Goal: Book appointment/travel/reservation

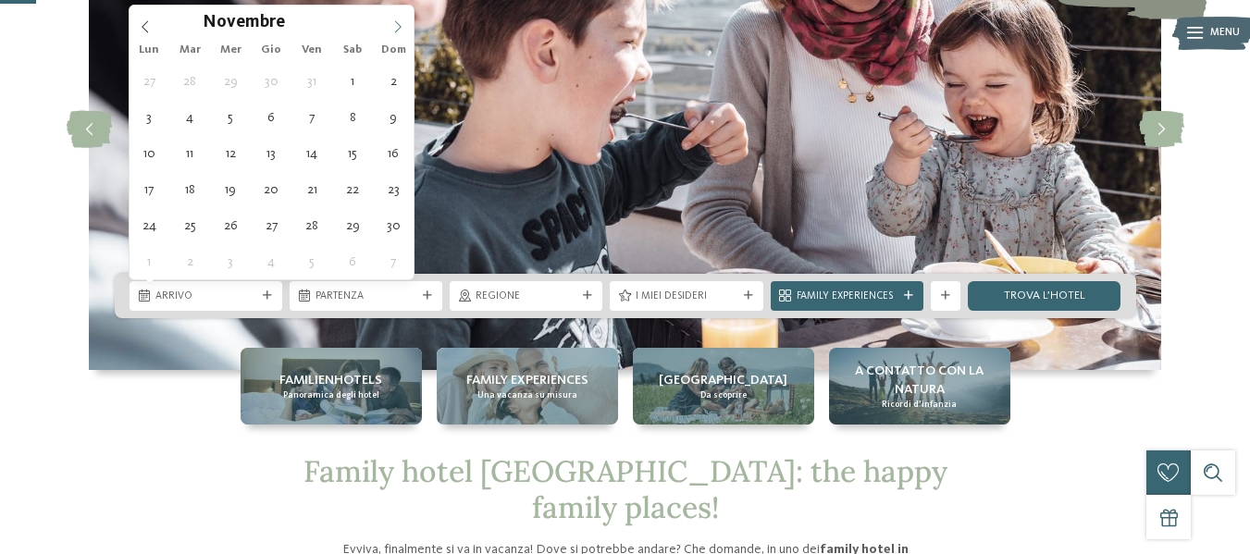
click at [395, 23] on icon at bounding box center [397, 26] width 13 height 13
type input "****"
click at [395, 22] on icon at bounding box center [397, 26] width 13 height 13
type div "[DATE]"
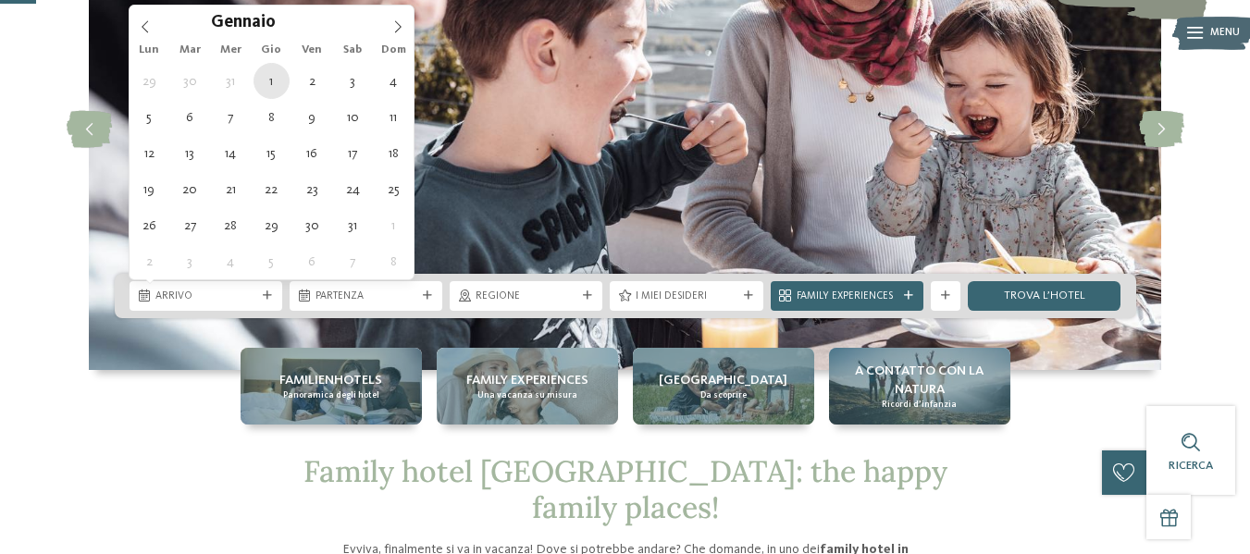
type input "****"
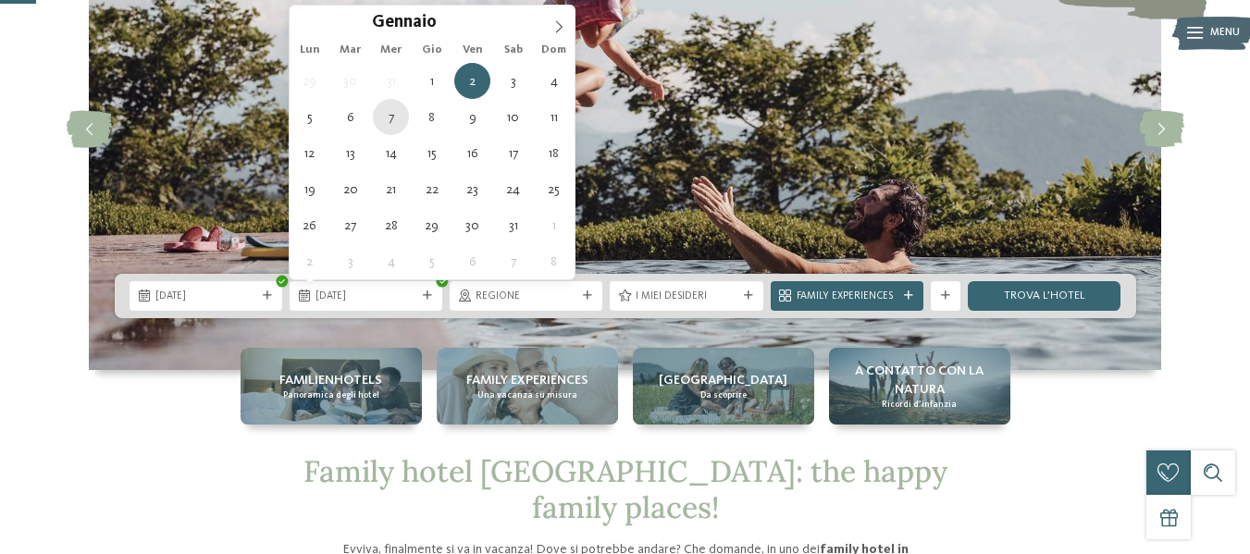
type div "[DATE]"
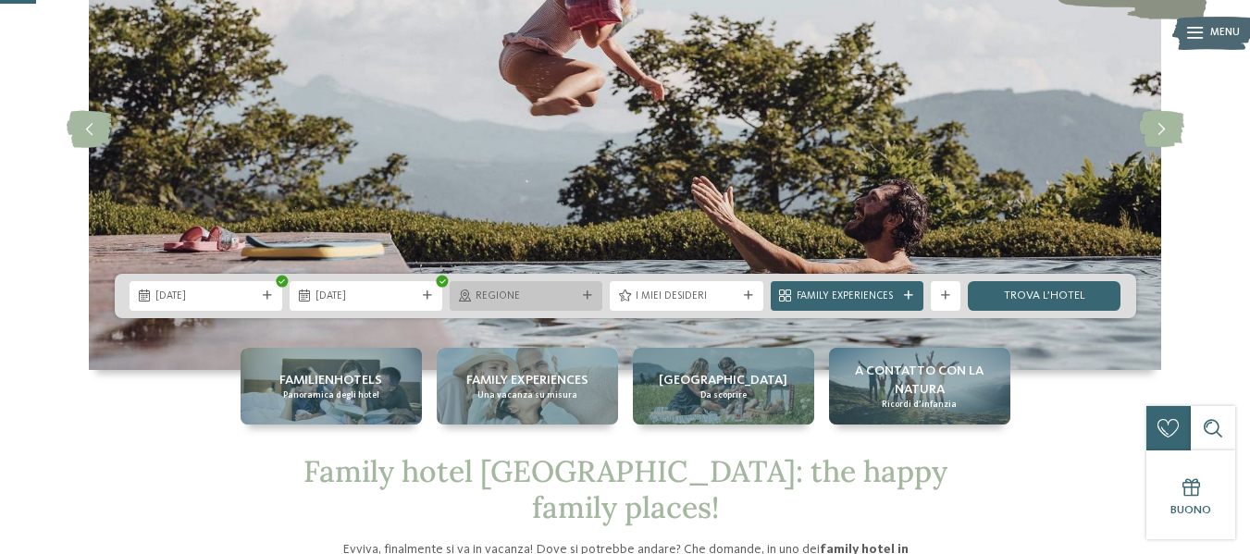
click at [555, 301] on span "Regione" at bounding box center [526, 297] width 101 height 15
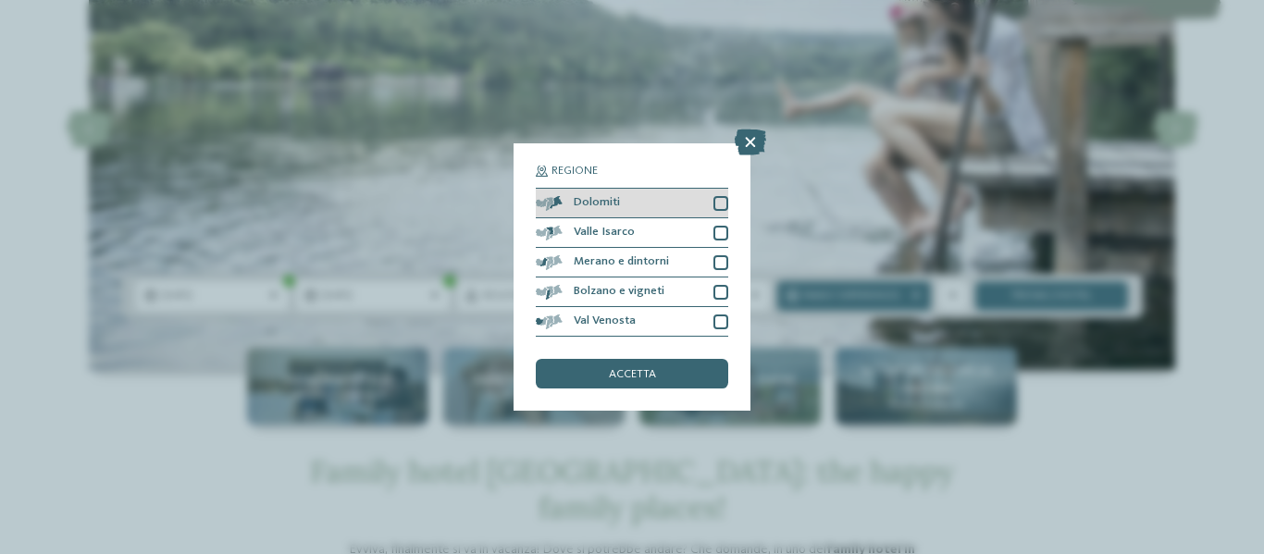
click at [721, 205] on div at bounding box center [720, 203] width 15 height 15
click at [643, 380] on span "accetta" at bounding box center [632, 375] width 47 height 12
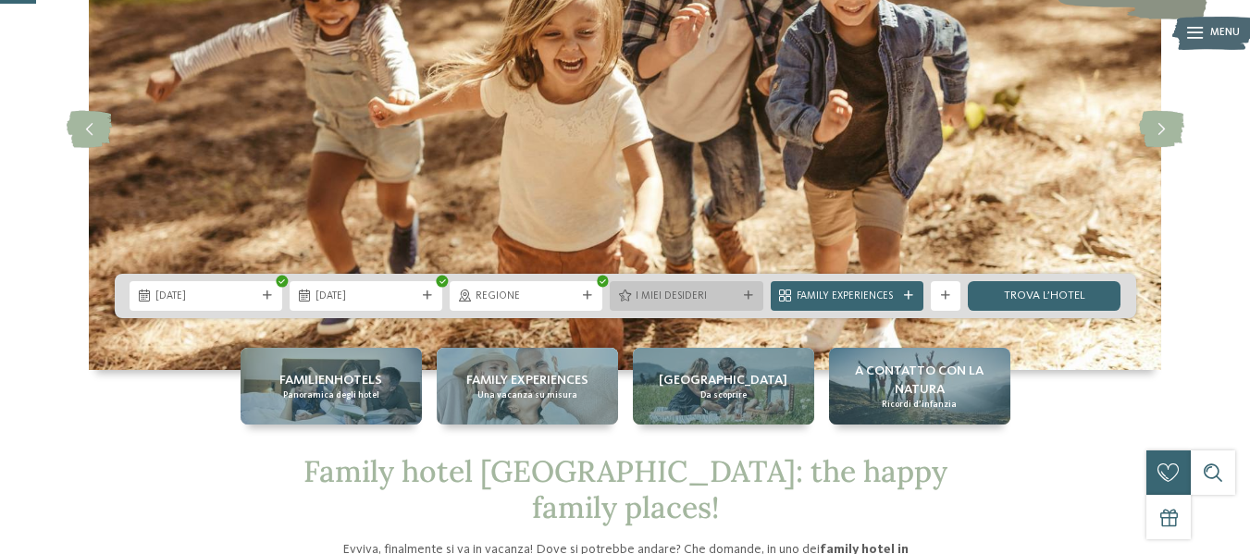
click at [692, 298] on span "I miei desideri" at bounding box center [686, 297] width 101 height 15
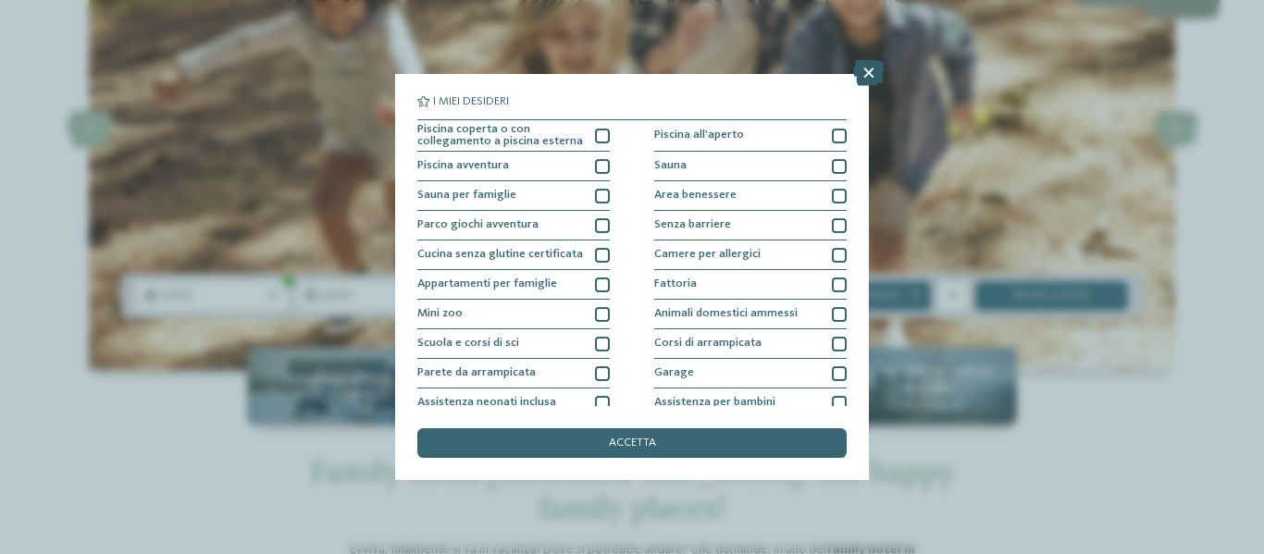
click at [858, 68] on icon at bounding box center [868, 73] width 31 height 26
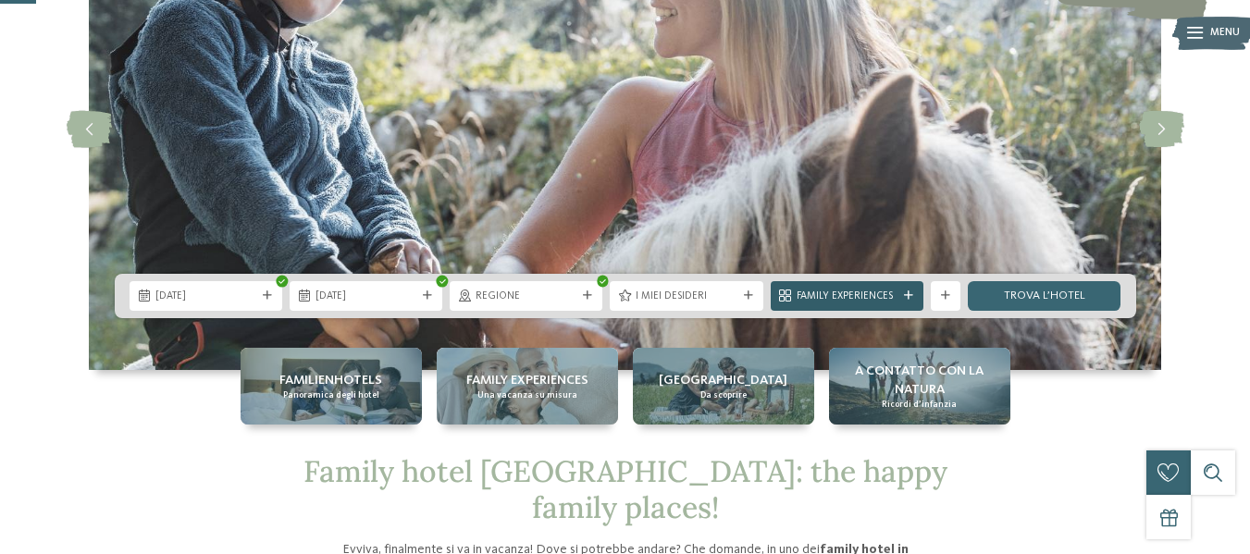
click at [896, 290] on span "Family Experiences" at bounding box center [847, 297] width 101 height 15
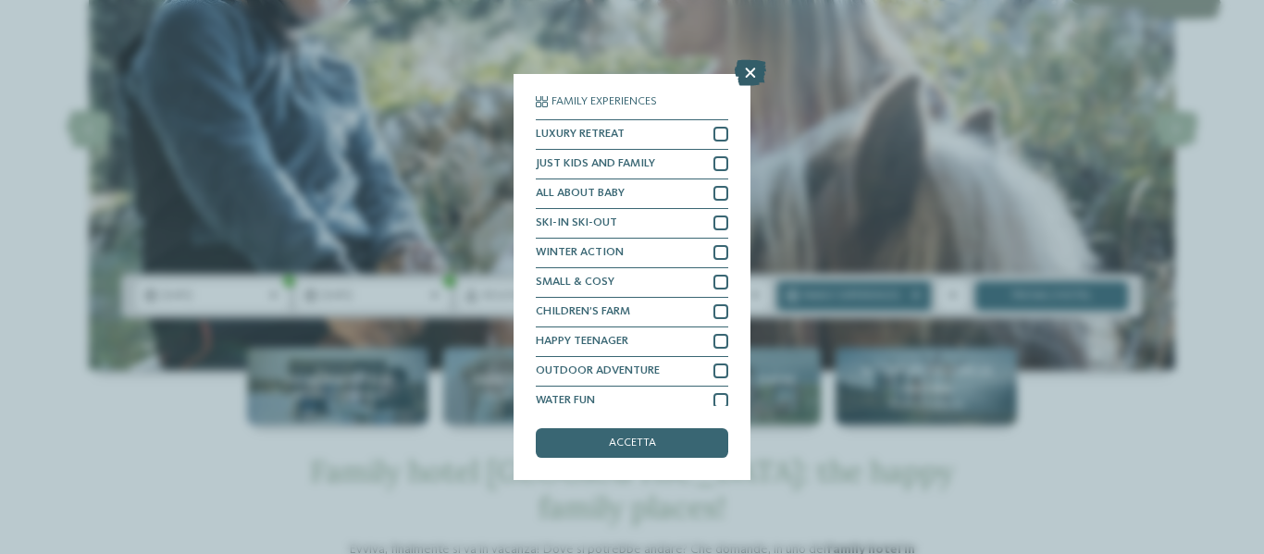
click at [745, 72] on icon at bounding box center [750, 73] width 31 height 26
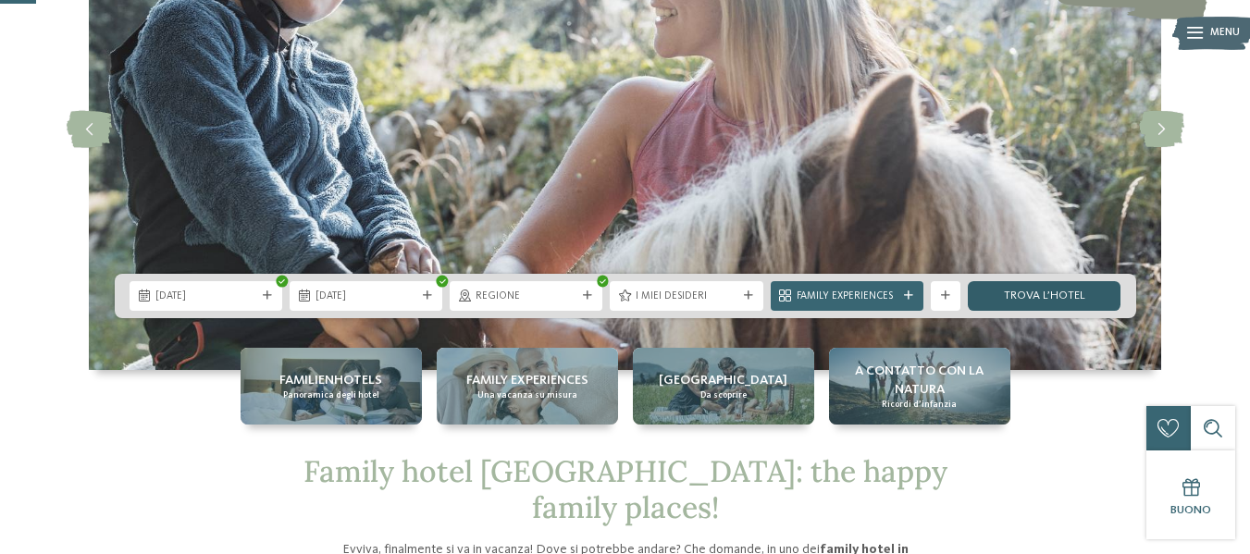
click at [1041, 286] on link "trova l’hotel" at bounding box center [1044, 296] width 153 height 30
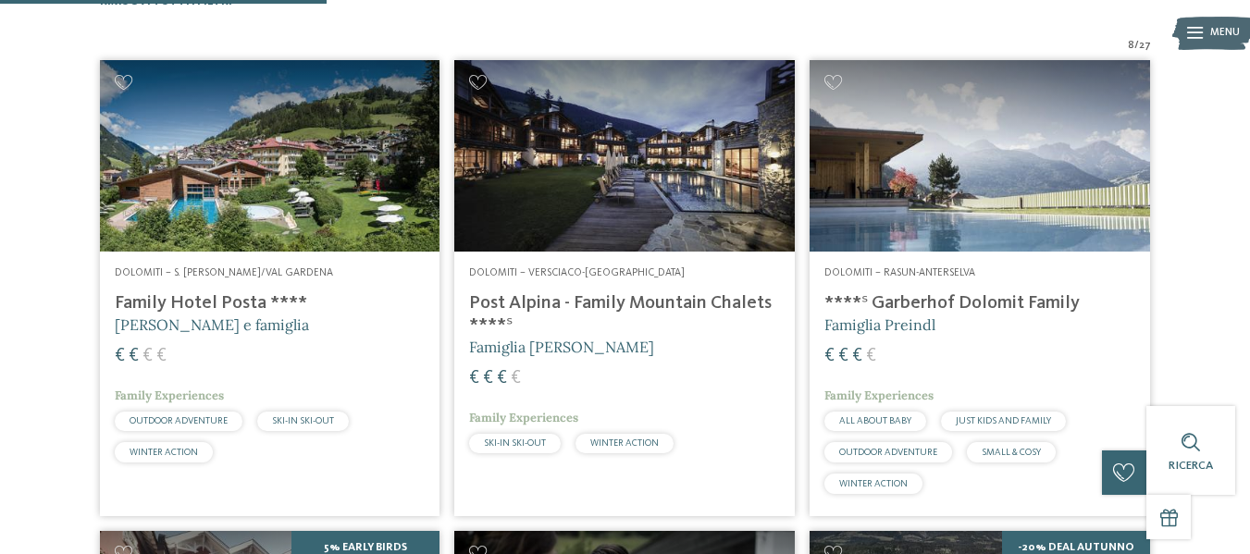
scroll to position [599, 0]
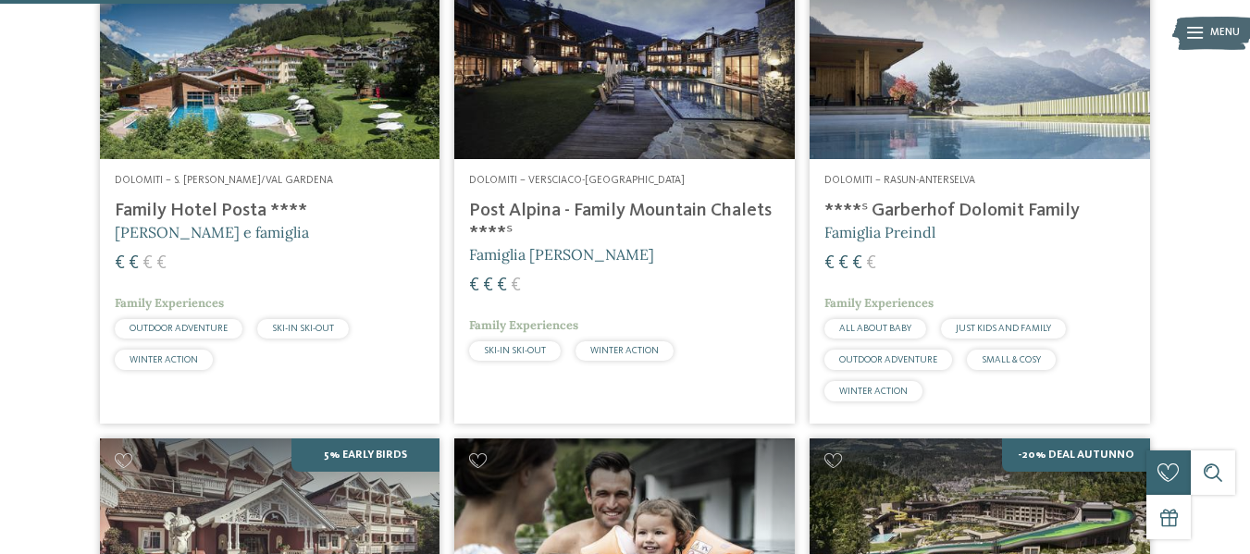
click at [192, 178] on span "Dolomiti – S. [PERSON_NAME]/Val Gardena" at bounding box center [224, 180] width 218 height 11
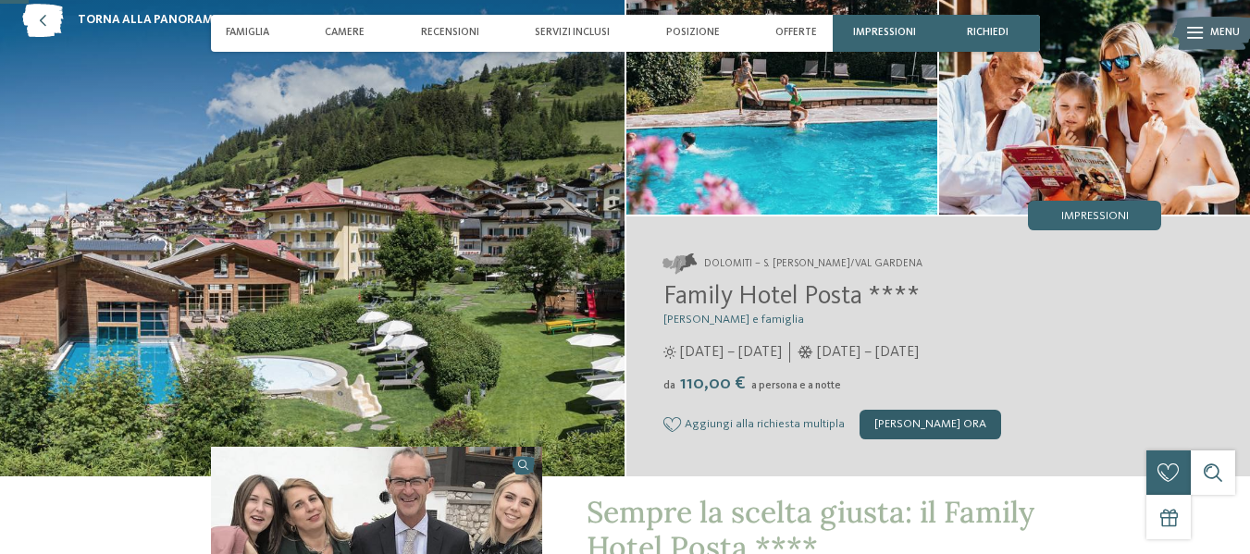
scroll to position [278, 0]
